Goal: Find contact information: Find contact information

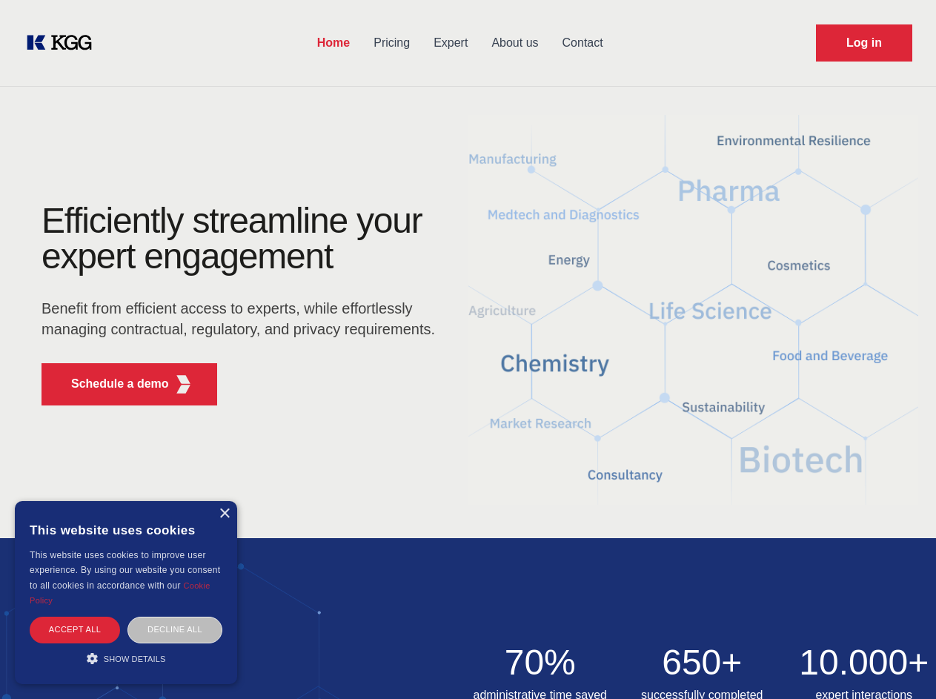
click at [467, 349] on div "Efficiently streamline your expert engagement Benefit from efficient access to …" at bounding box center [243, 310] width 450 height 214
click at [111, 384] on p "Schedule a demo" at bounding box center [120, 384] width 98 height 18
click at [224, 513] on div "× This website uses cookies This website uses cookies to improve user experienc…" at bounding box center [126, 592] width 222 height 183
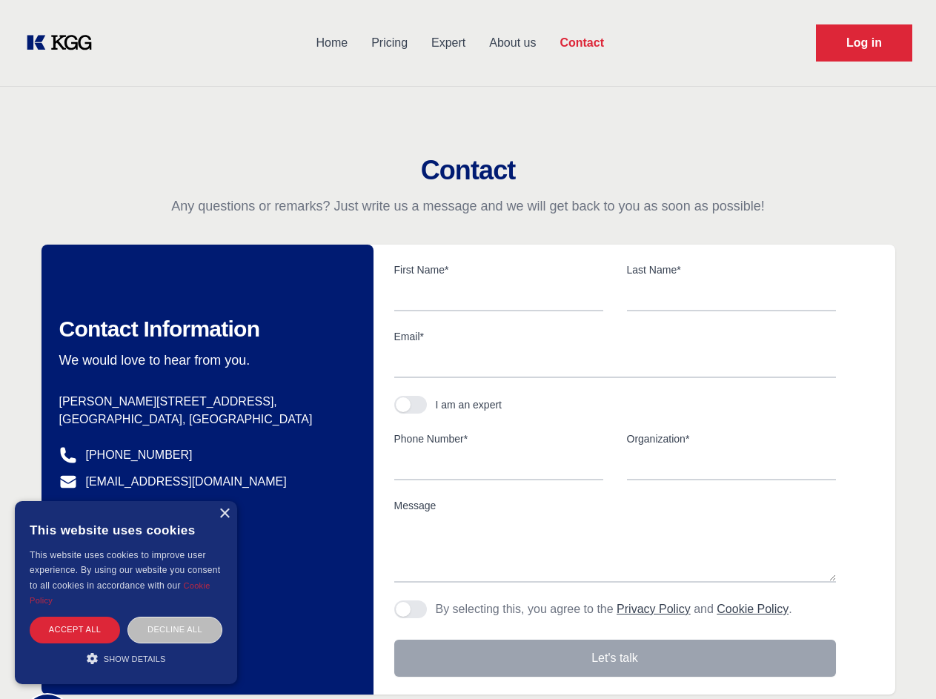
click at [75, 629] on div "Accept all" at bounding box center [75, 629] width 90 height 26
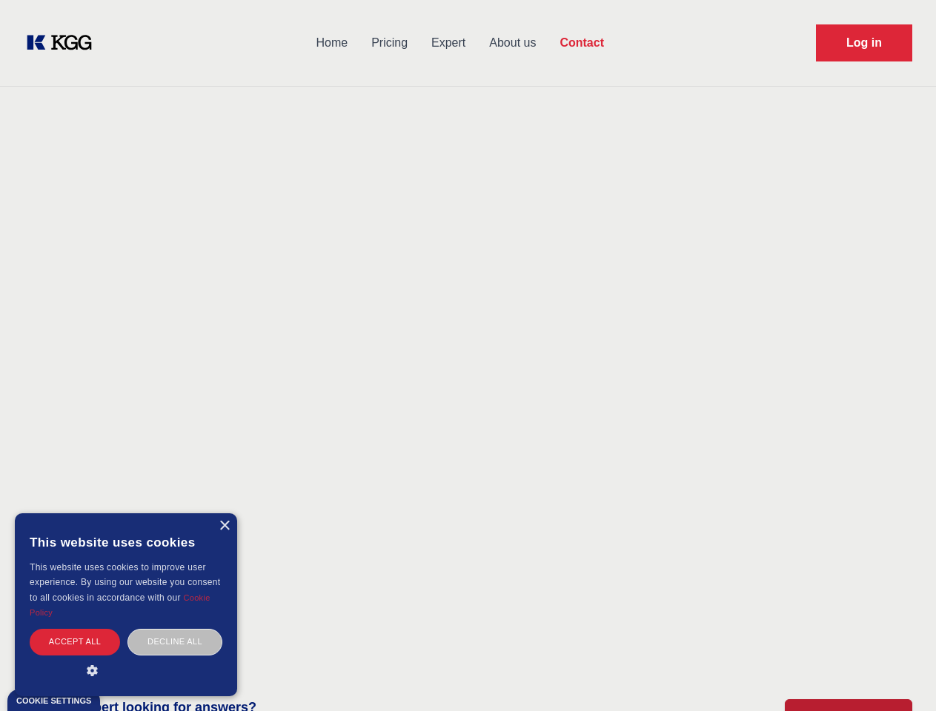
click at [175, 629] on div "Decline all" at bounding box center [174, 642] width 95 height 26
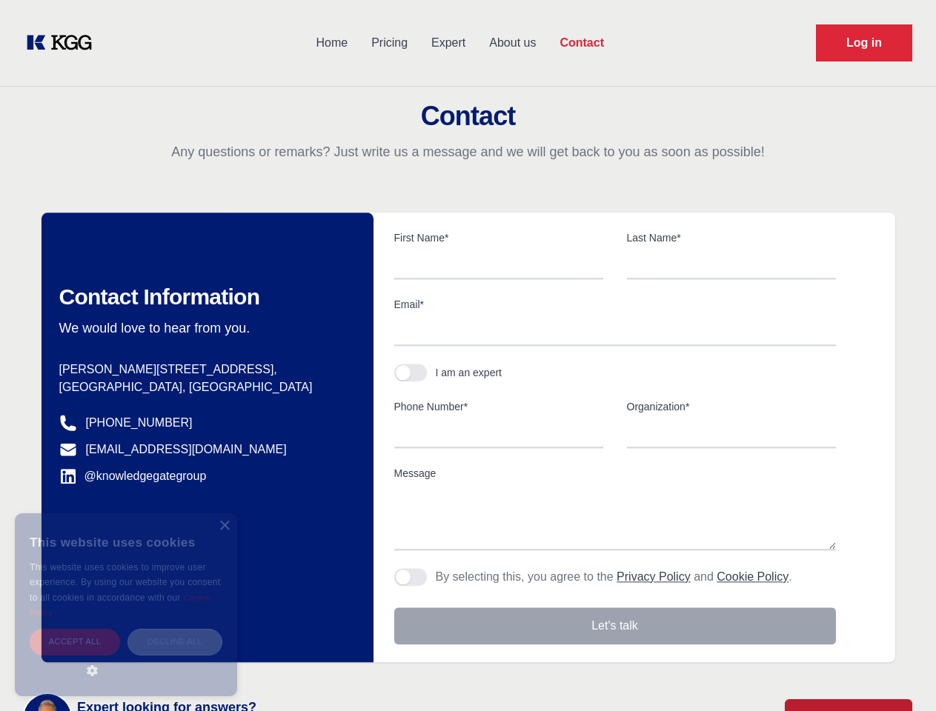
click at [126, 658] on main "Contact Any questions or remarks? Just write us a message and we will get back …" at bounding box center [468, 385] width 936 height 771
